Goal: Information Seeking & Learning: Learn about a topic

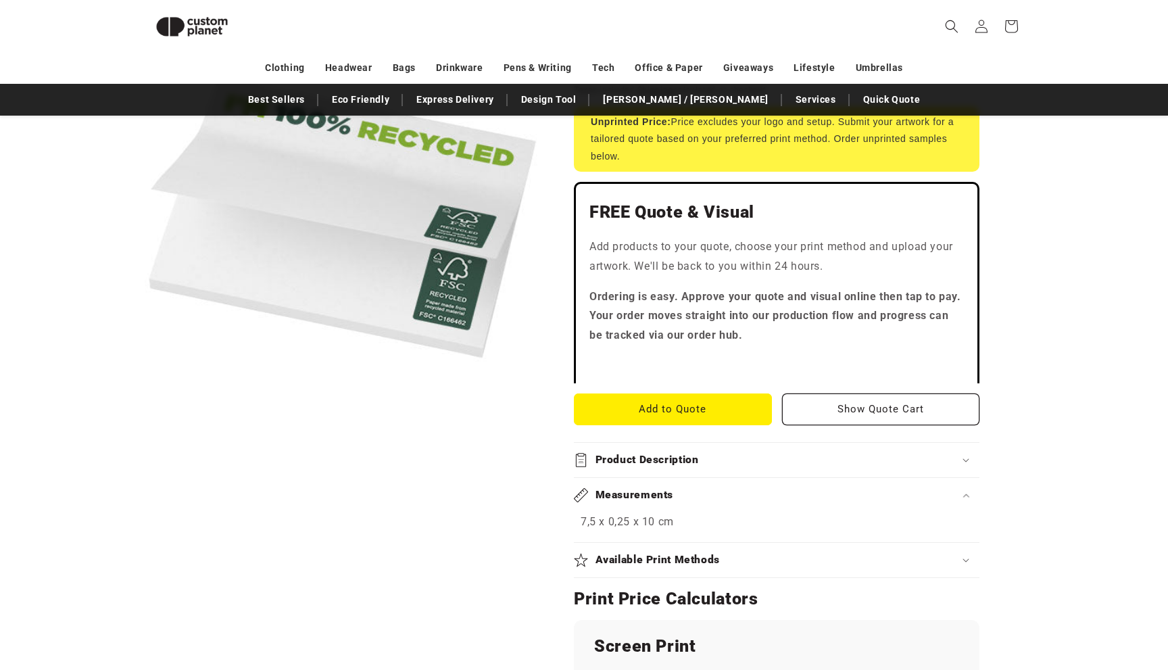
scroll to position [300, 0]
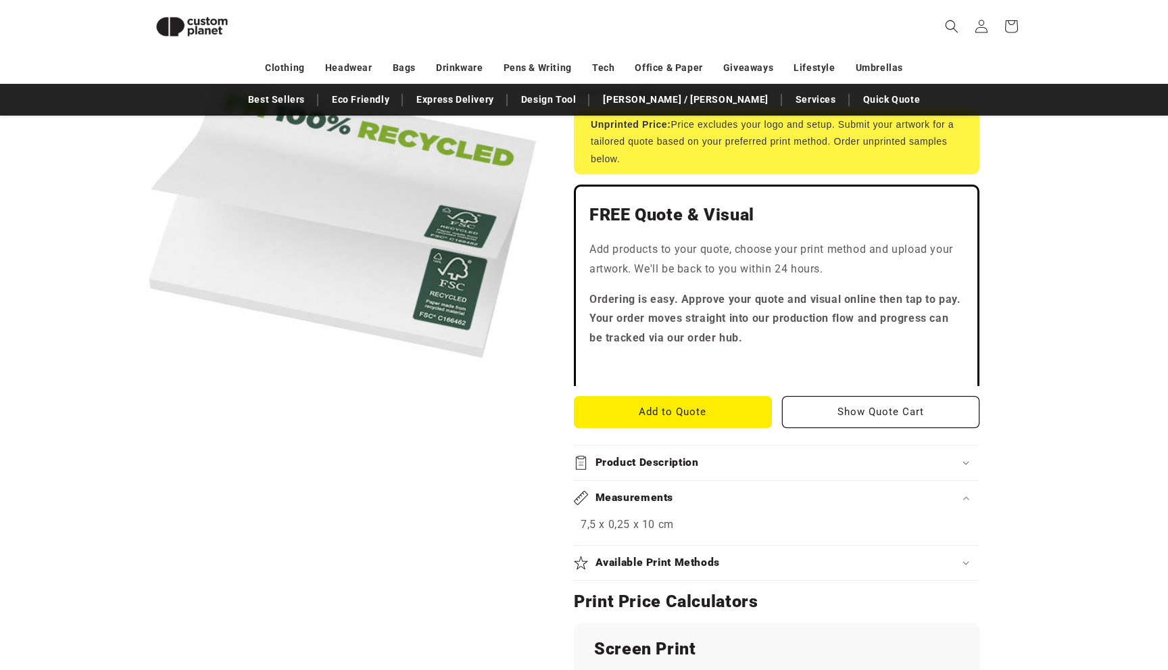
click at [625, 546] on summary "Available Print Methods" at bounding box center [777, 563] width 406 height 34
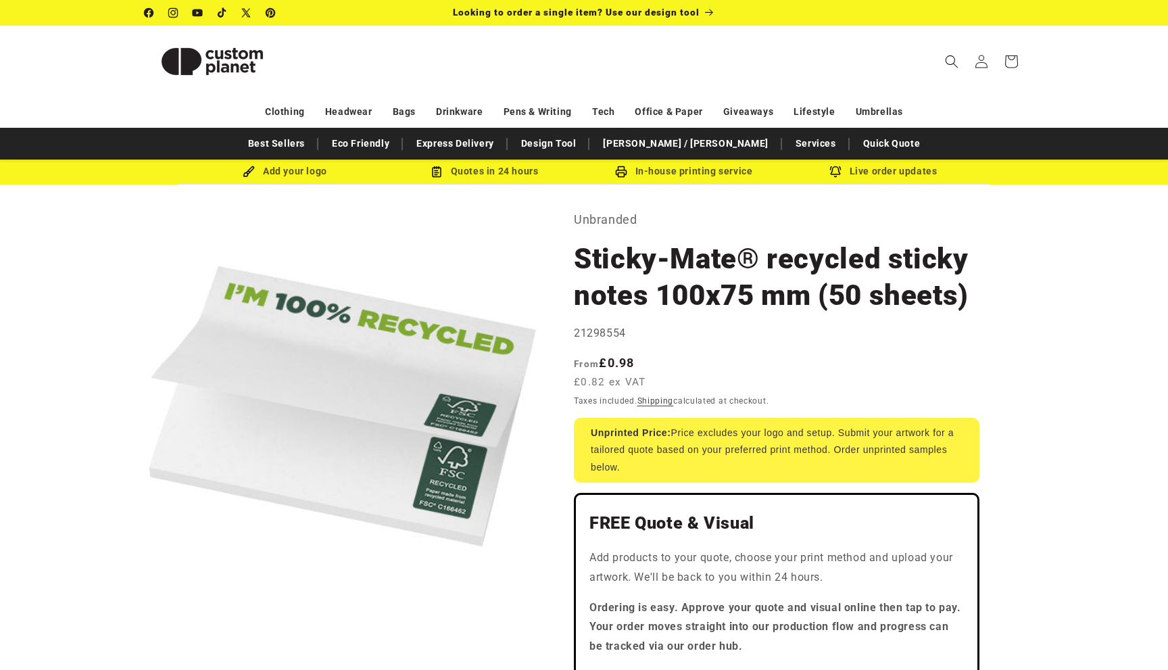
scroll to position [0, 0]
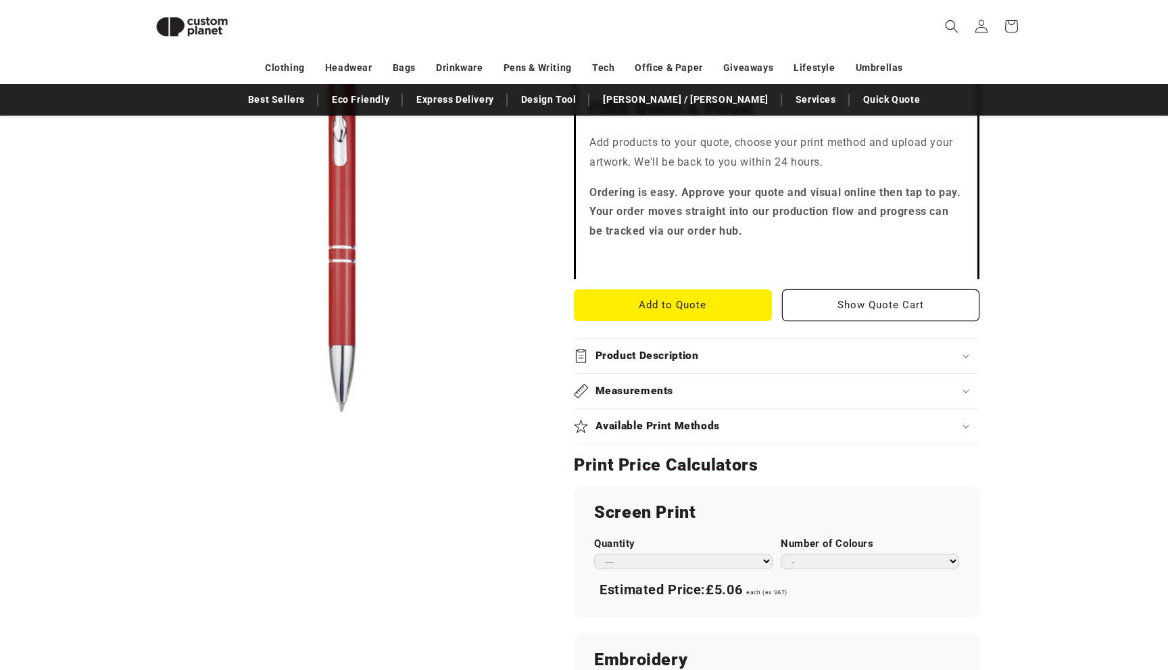
scroll to position [409, 0]
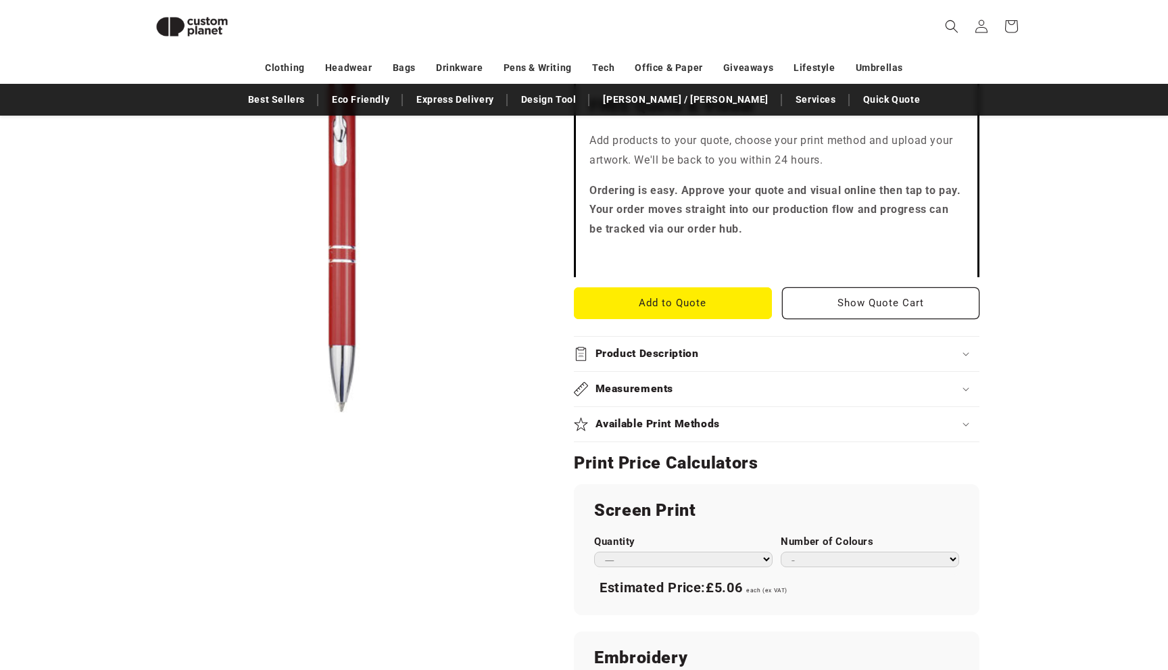
click at [701, 339] on summary "Product Description" at bounding box center [777, 354] width 406 height 34
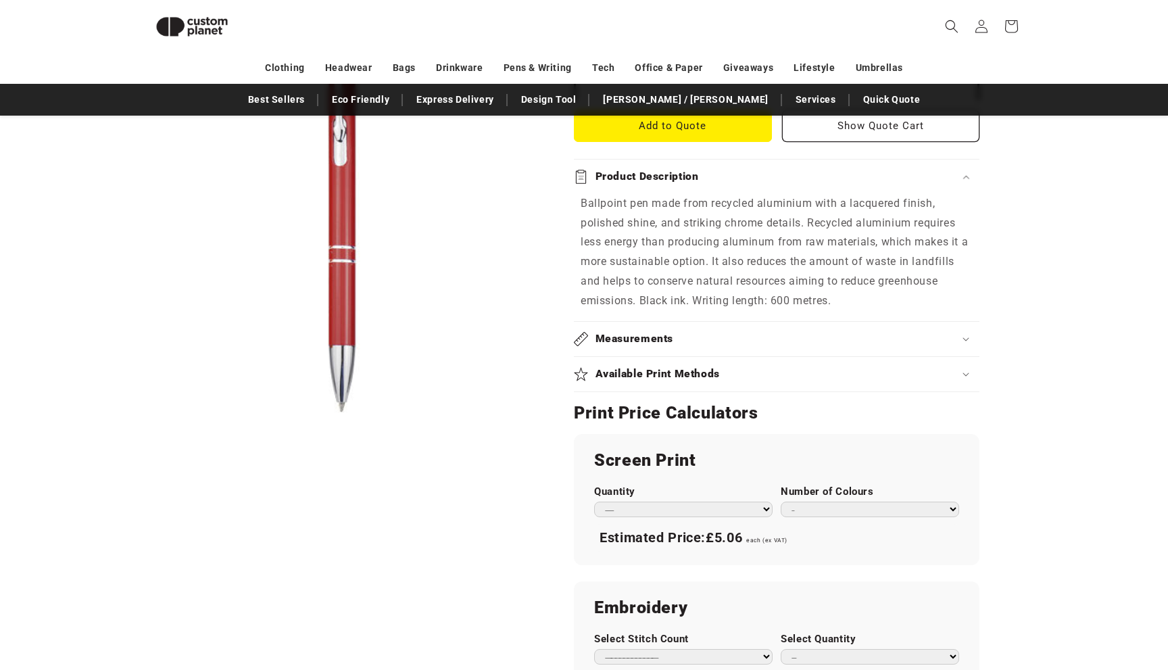
scroll to position [592, 0]
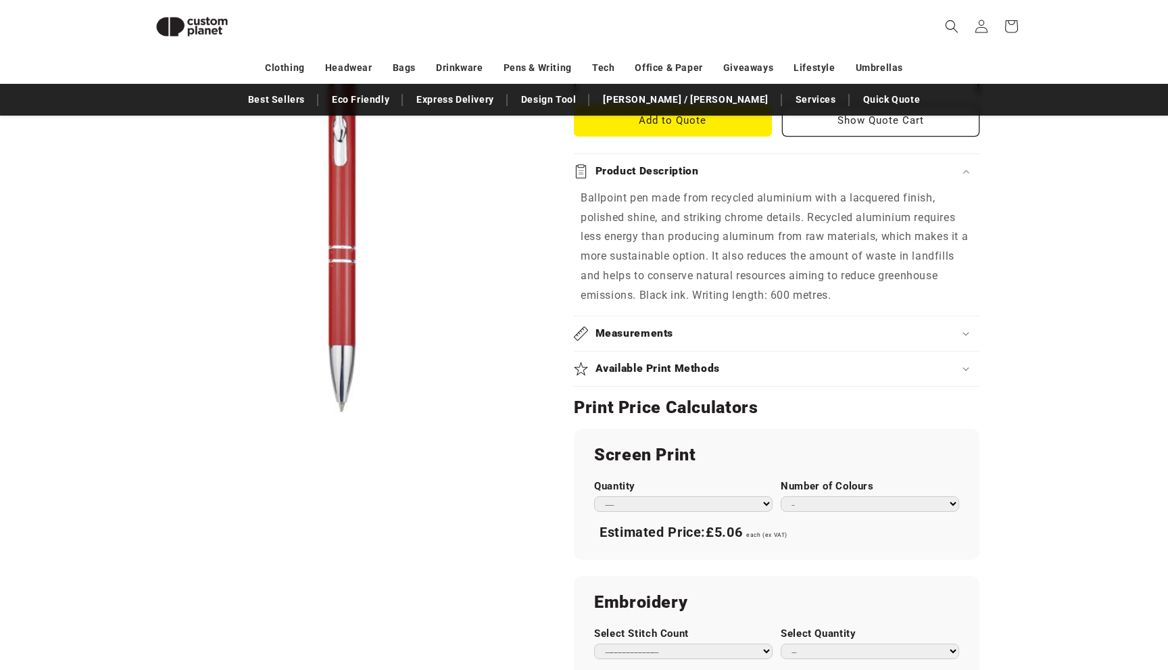
click at [656, 327] on h2 "Measurements" at bounding box center [635, 334] width 78 height 14
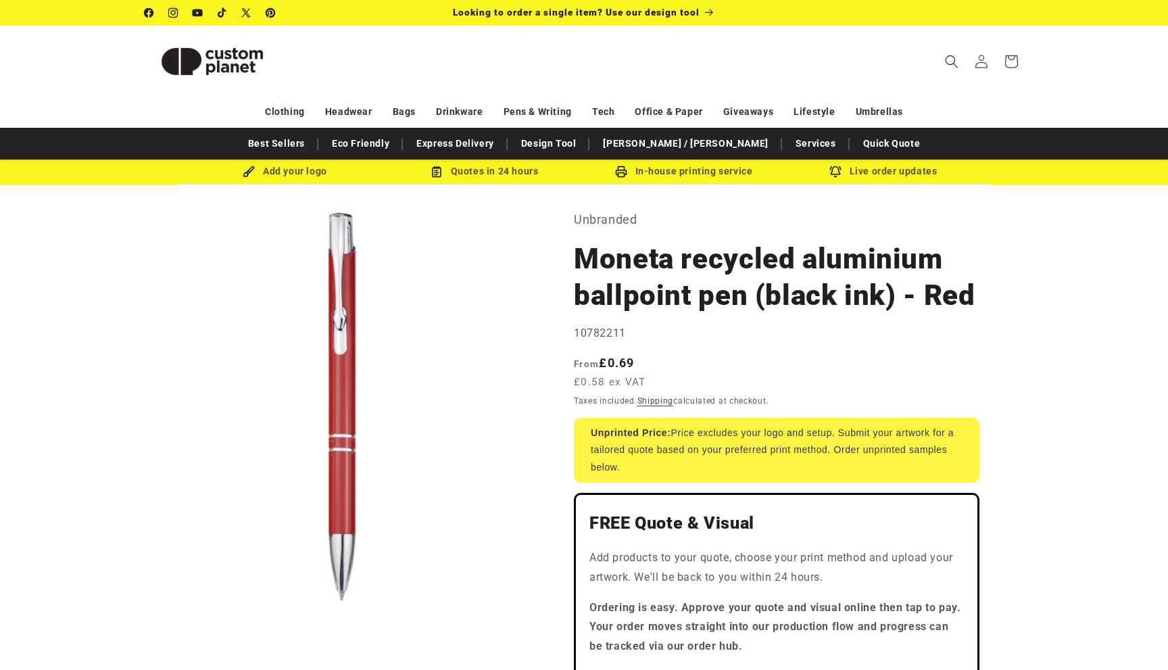
scroll to position [0, 0]
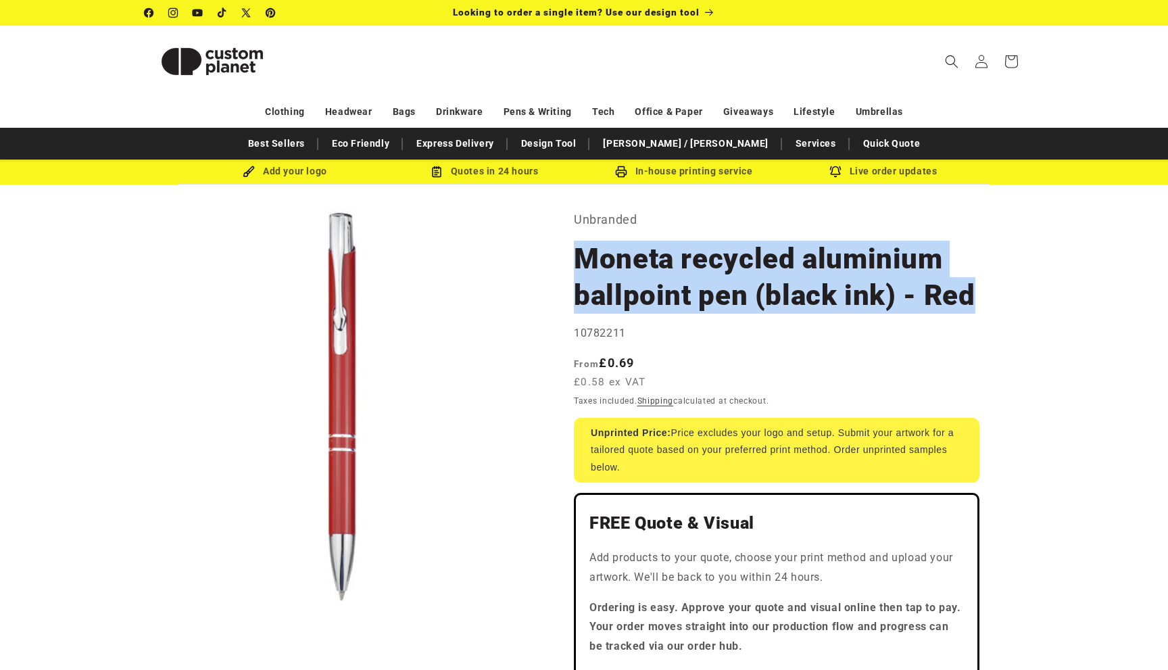
drag, startPoint x: 989, startPoint y: 295, endPoint x: 575, endPoint y: 256, distance: 415.7
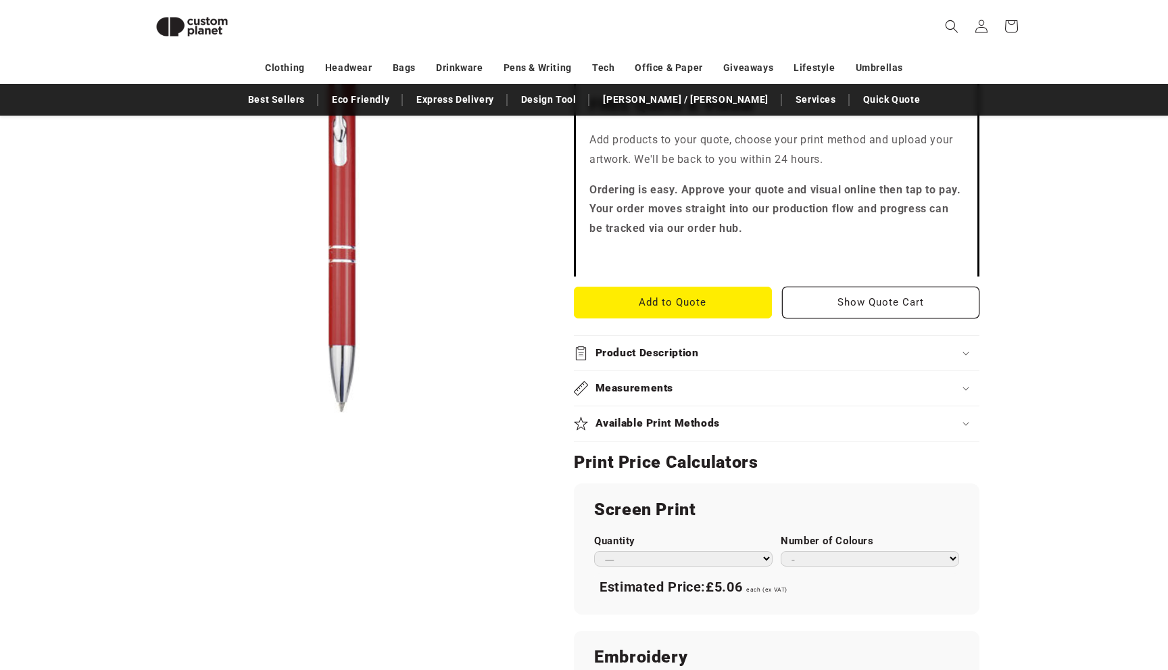
scroll to position [412, 0]
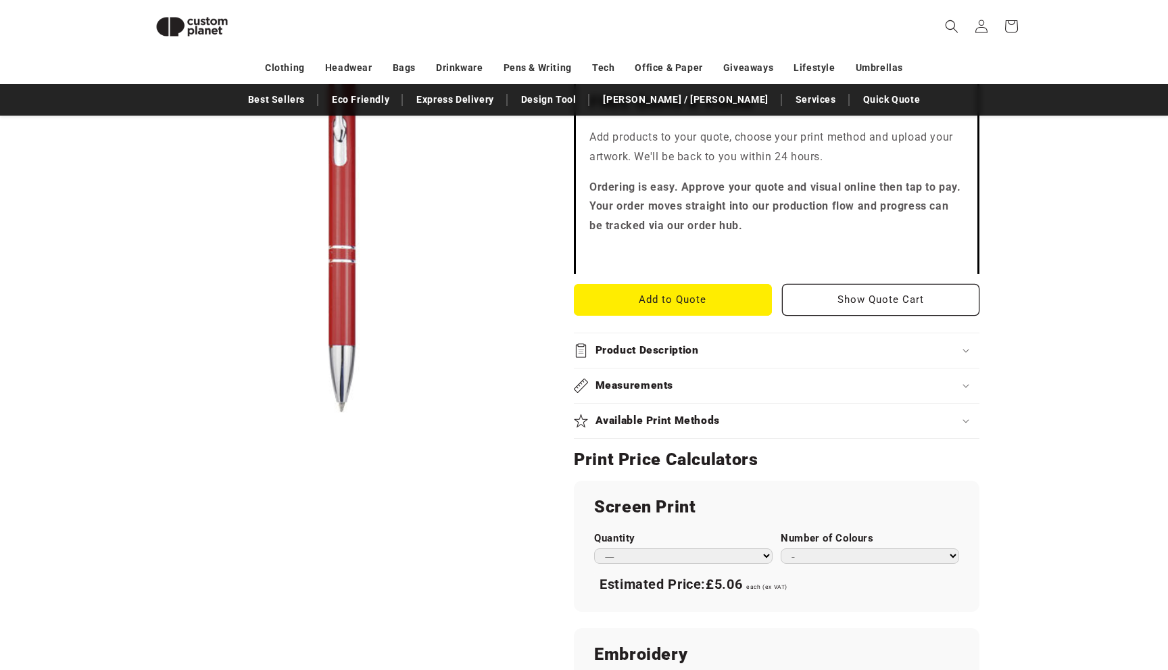
click at [630, 373] on summary "Measurements" at bounding box center [777, 386] width 406 height 34
